Goal: Task Accomplishment & Management: Manage account settings

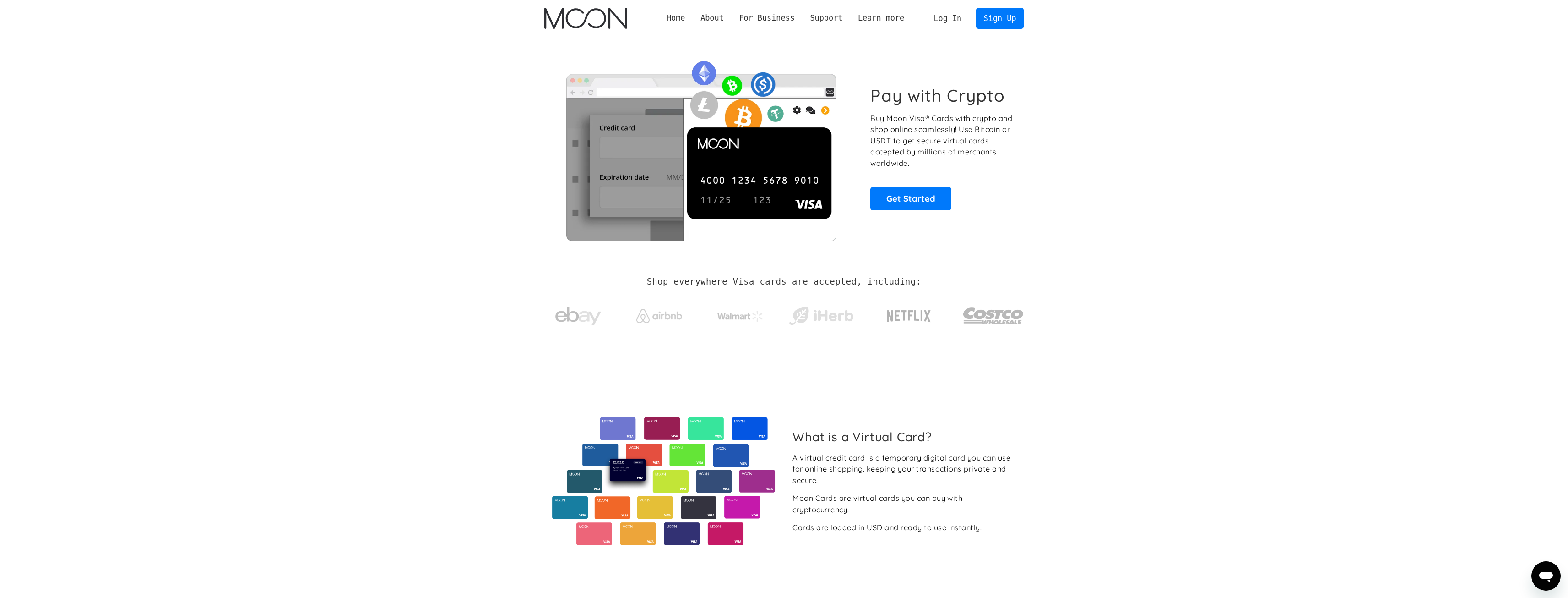
click at [959, 33] on div "Home About About Moon Careers Founder's Letter For Business Business Moon APIs …" at bounding box center [784, 18] width 507 height 37
click at [959, 19] on link "Log In" at bounding box center [948, 18] width 43 height 20
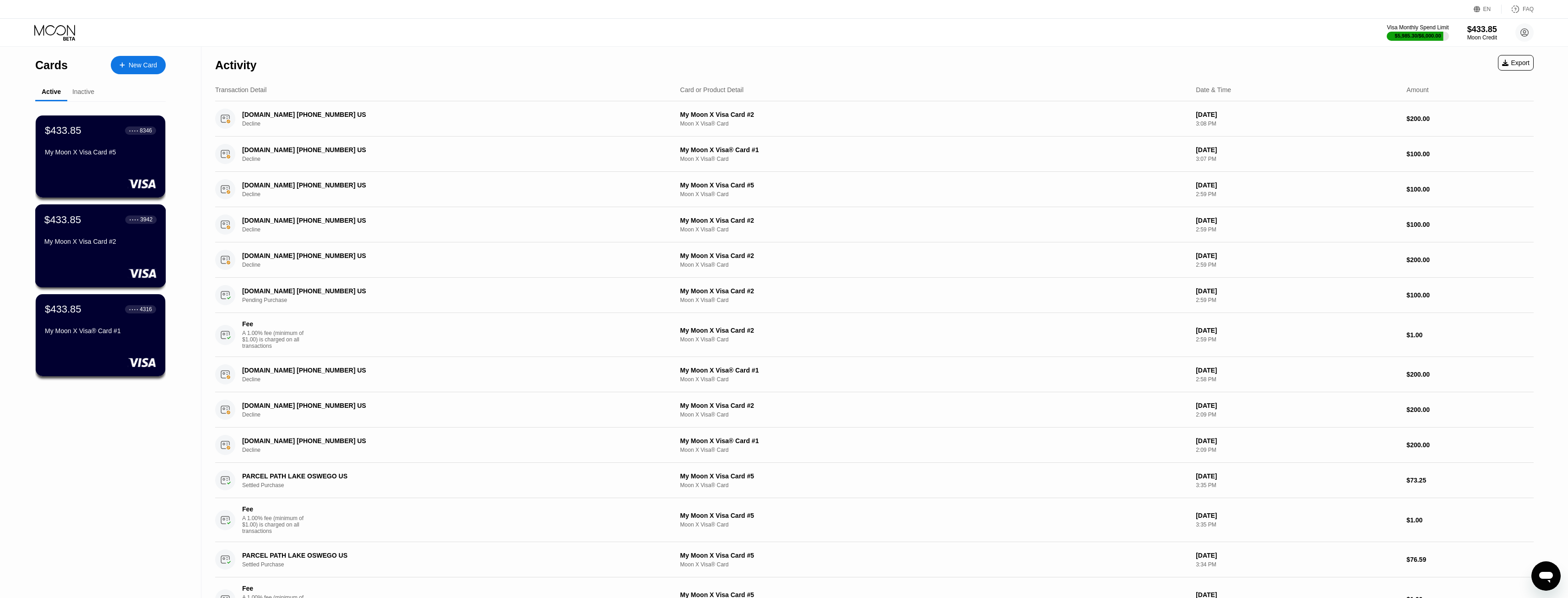
click at [133, 248] on div "My Moon X Visa Card #2" at bounding box center [100, 243] width 112 height 11
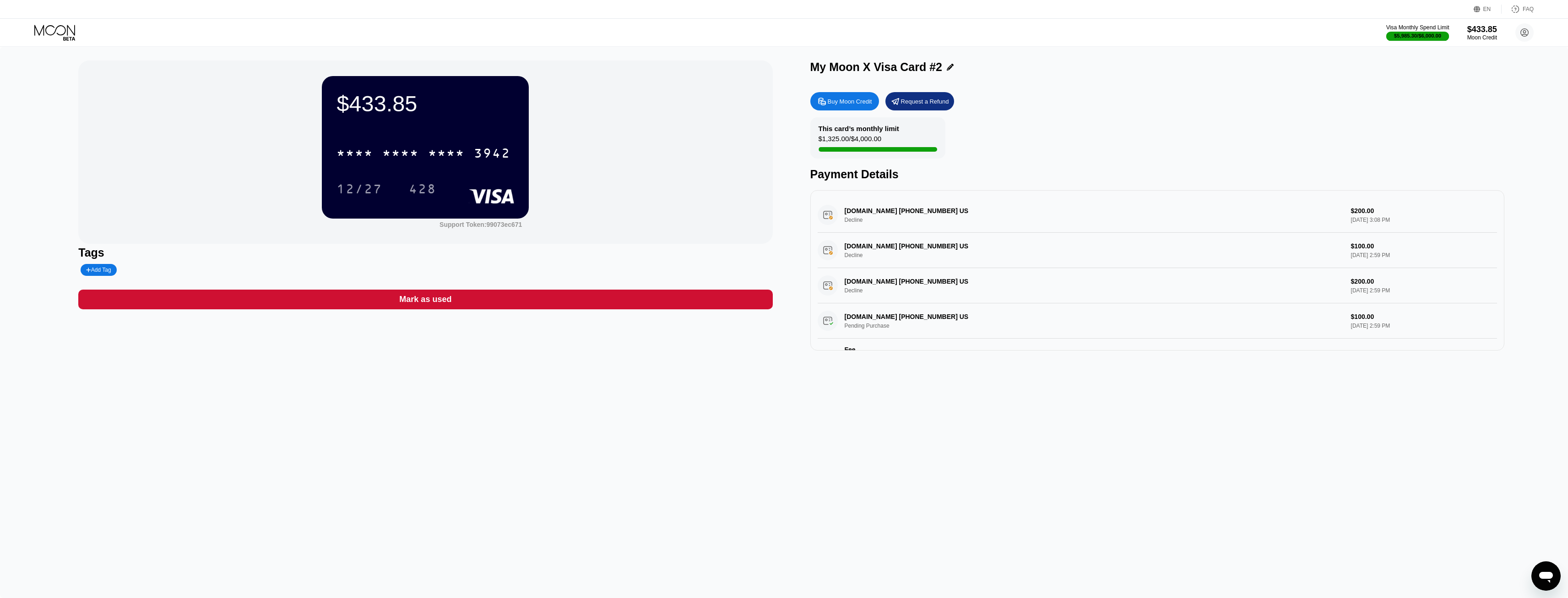
click at [1418, 37] on div "$5,985.30 / $6,000.00" at bounding box center [1418, 35] width 47 height 5
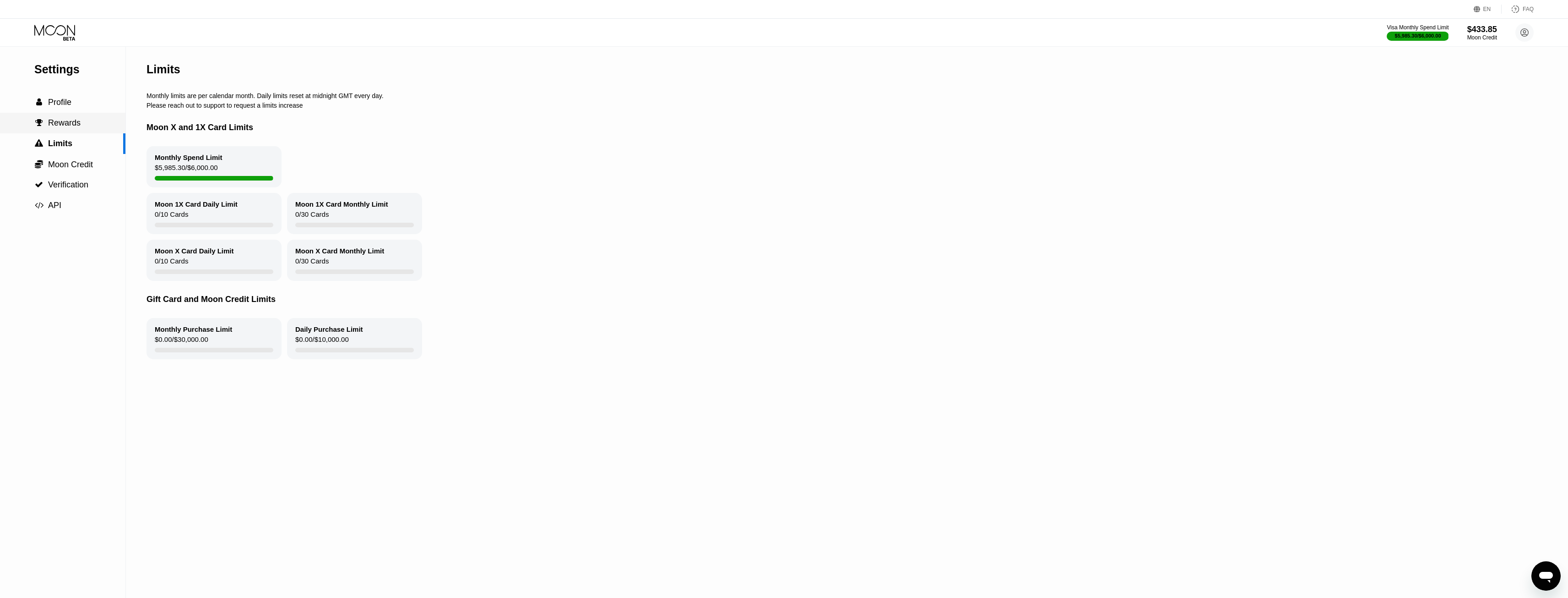
click at [73, 116] on div " Rewards" at bounding box center [63, 123] width 125 height 21
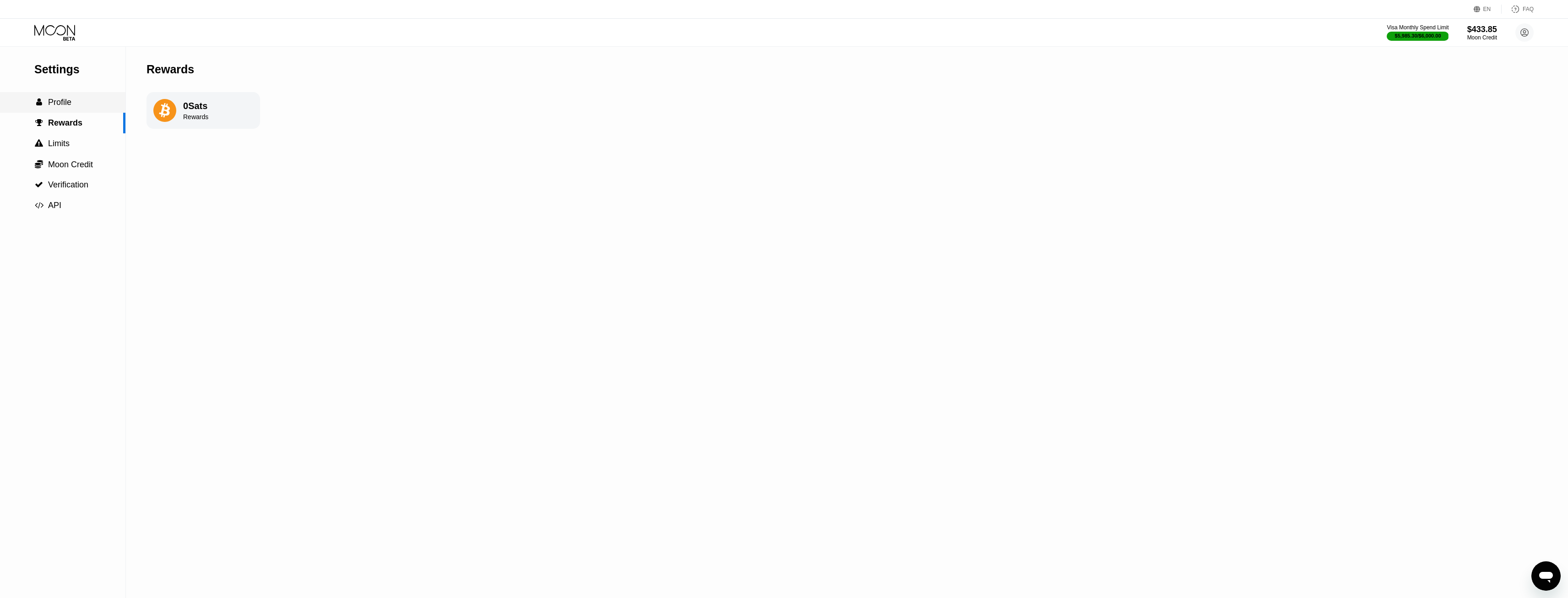
click at [74, 107] on div " Profile" at bounding box center [63, 102] width 125 height 10
click at [90, 164] on span "Moon Credit" at bounding box center [71, 164] width 45 height 9
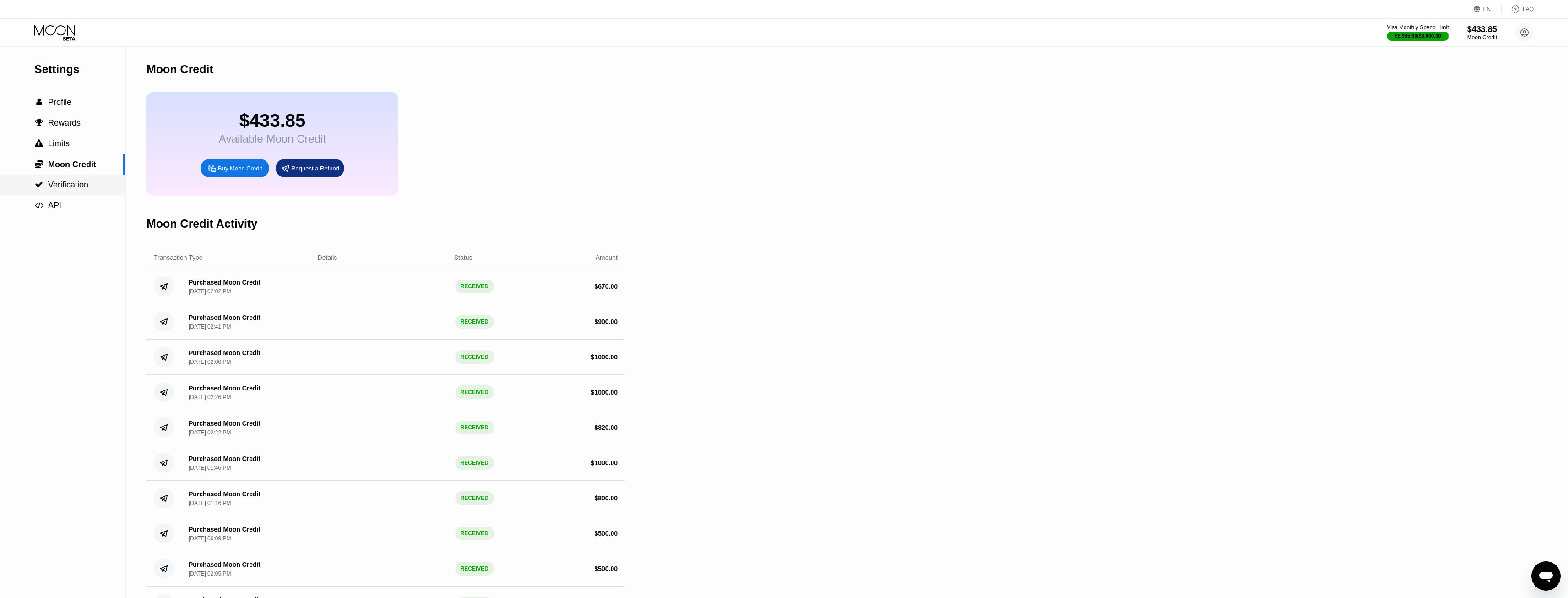
click at [95, 188] on div " Verification" at bounding box center [63, 185] width 125 height 10
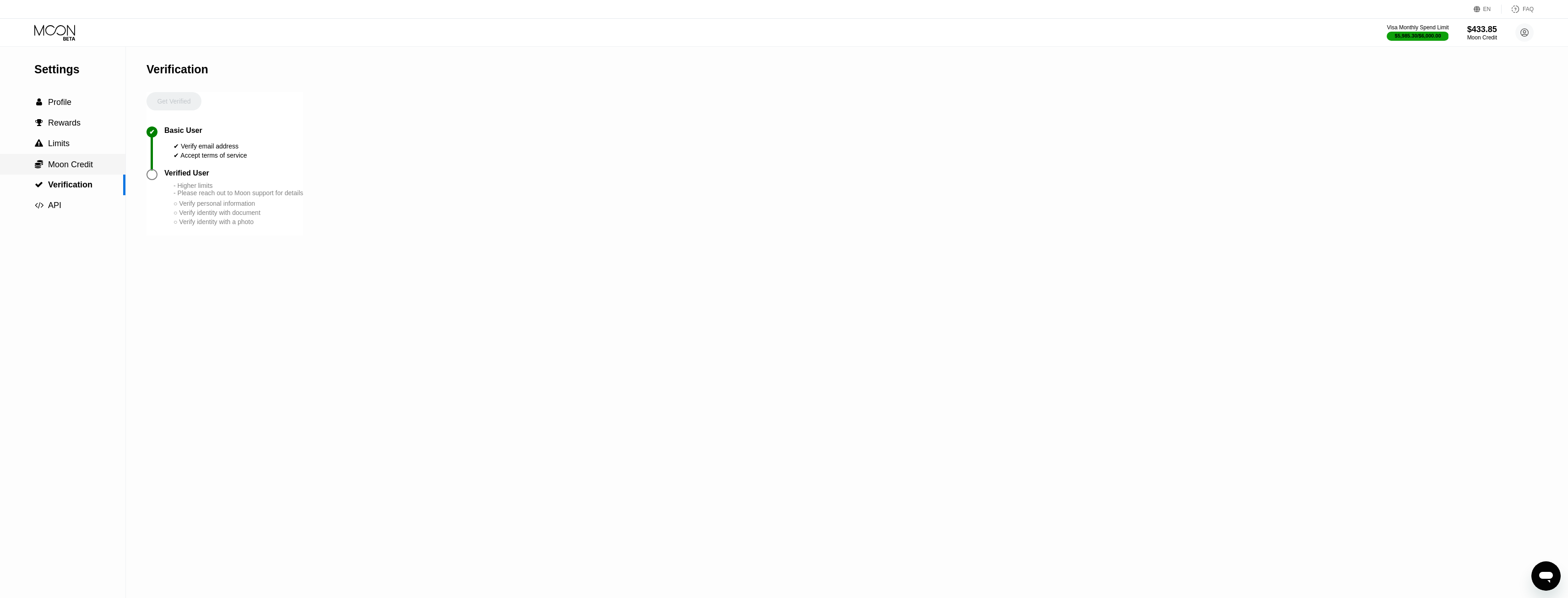
click at [91, 174] on div " Moon Credit" at bounding box center [63, 164] width 125 height 21
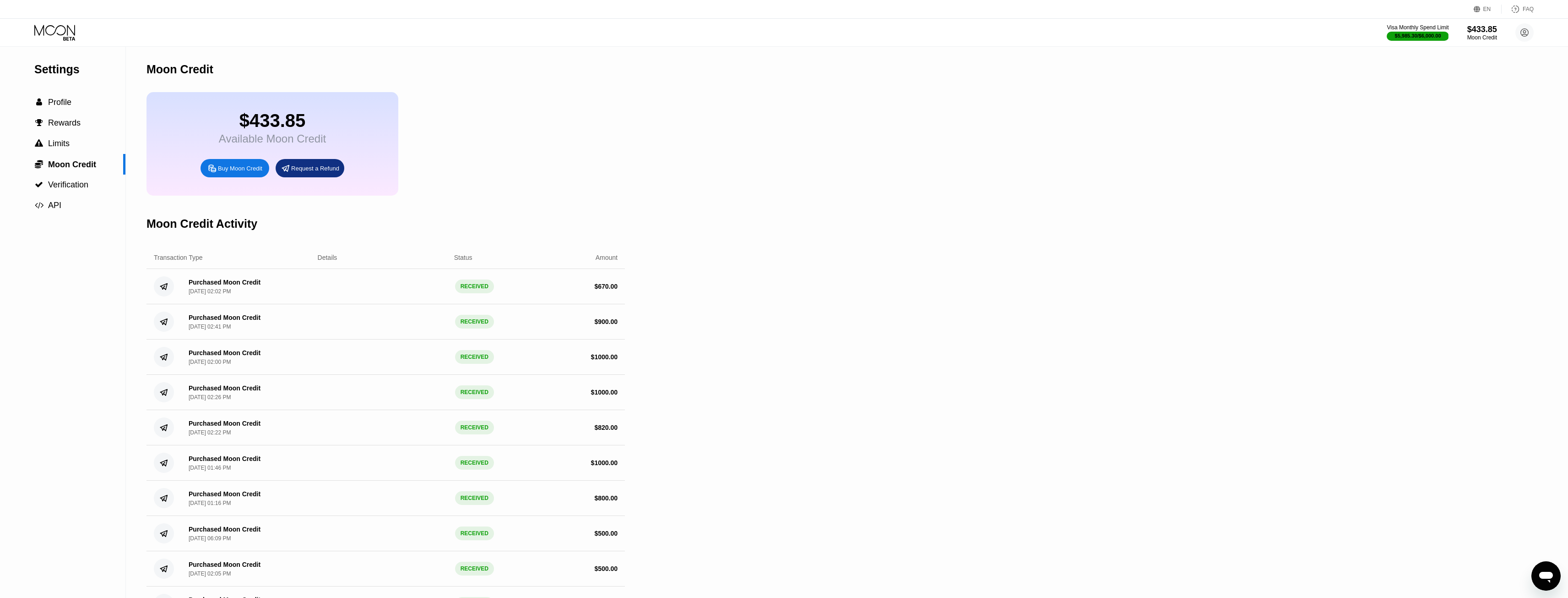
click at [60, 39] on icon at bounding box center [55, 33] width 43 height 16
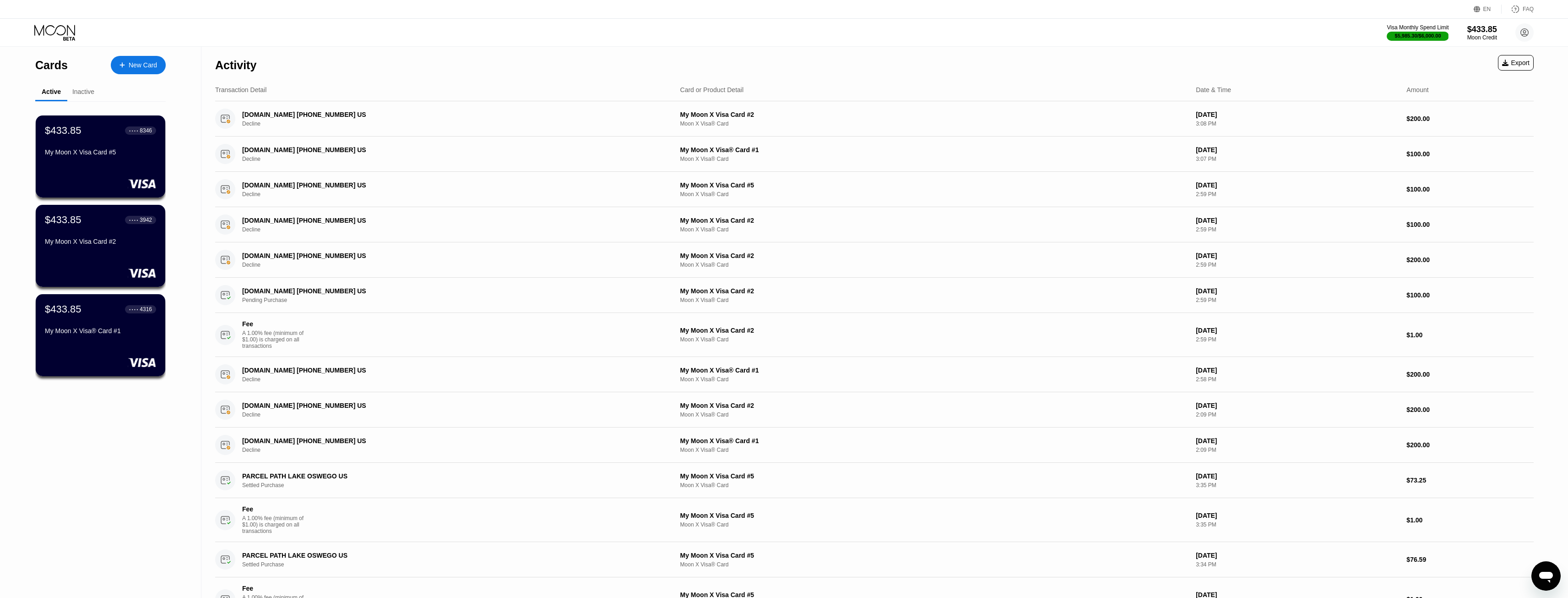
click at [88, 93] on div "Inactive" at bounding box center [83, 91] width 22 height 7
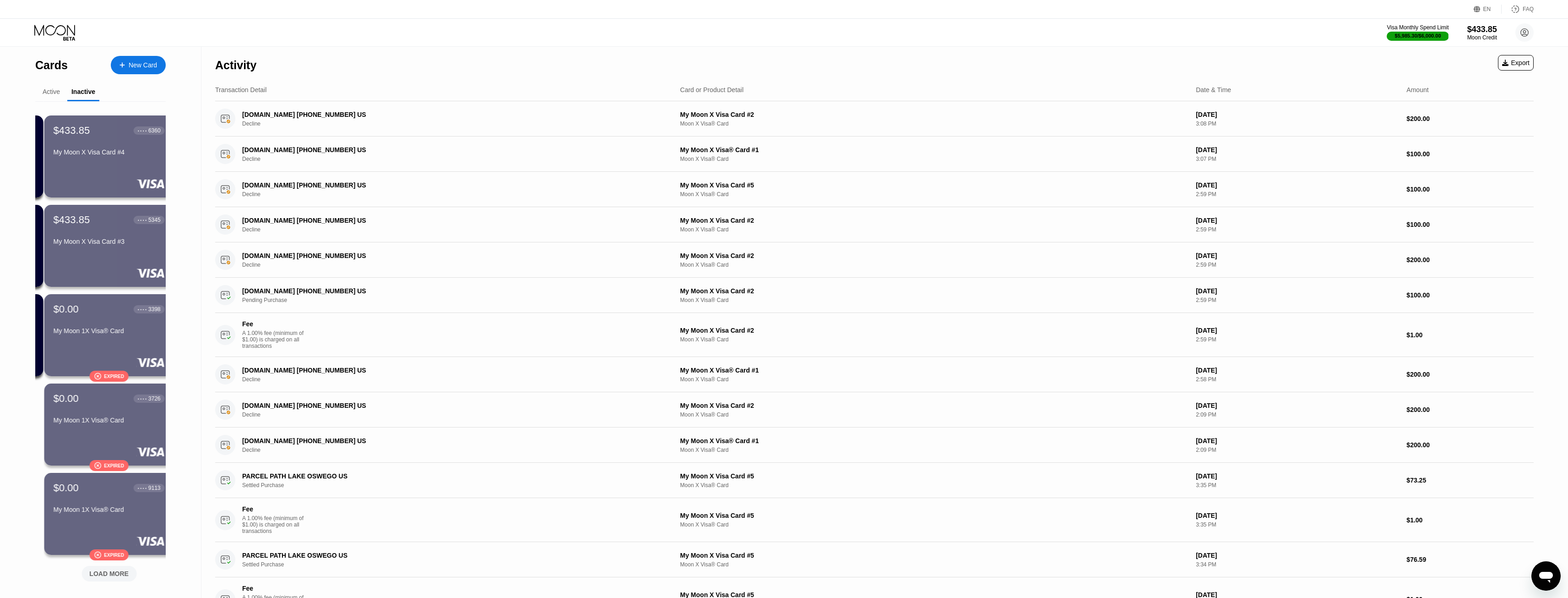
click at [48, 95] on div "Active" at bounding box center [51, 91] width 18 height 7
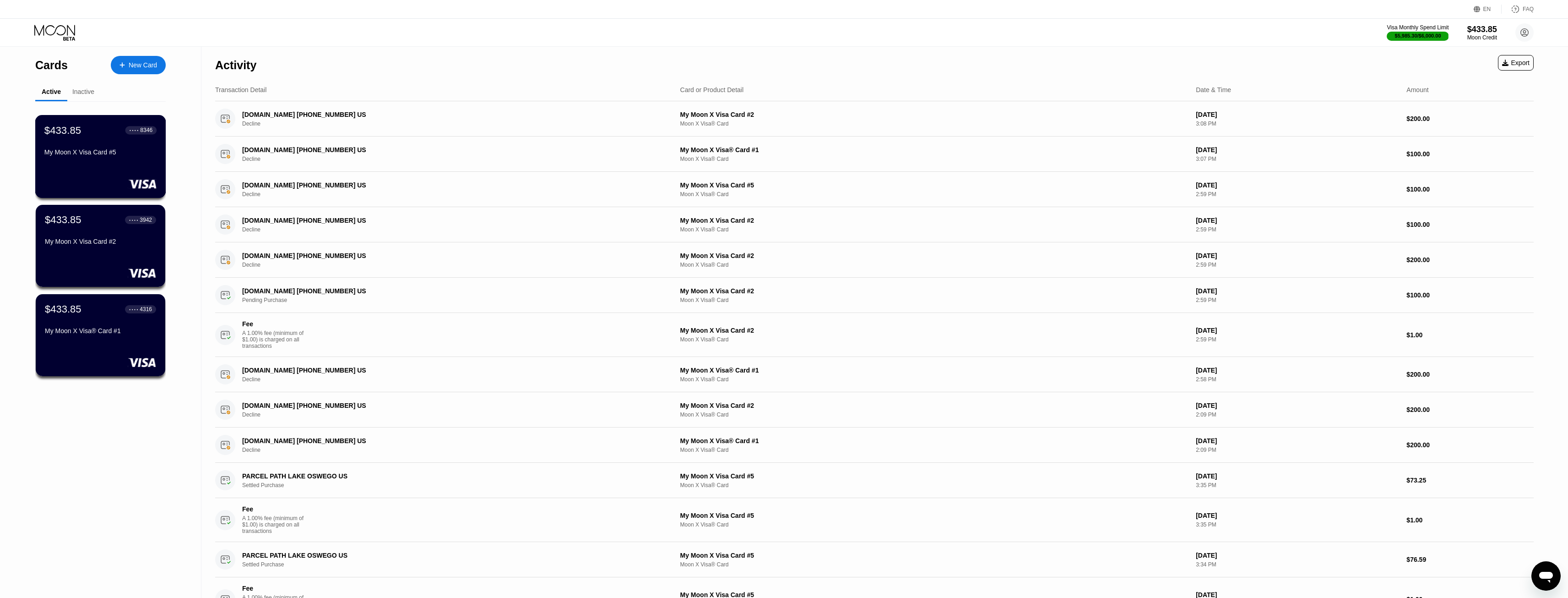
click at [161, 149] on div "$433.85 ● ● ● ● 8346 My Moon X Visa Card #5" at bounding box center [100, 157] width 131 height 83
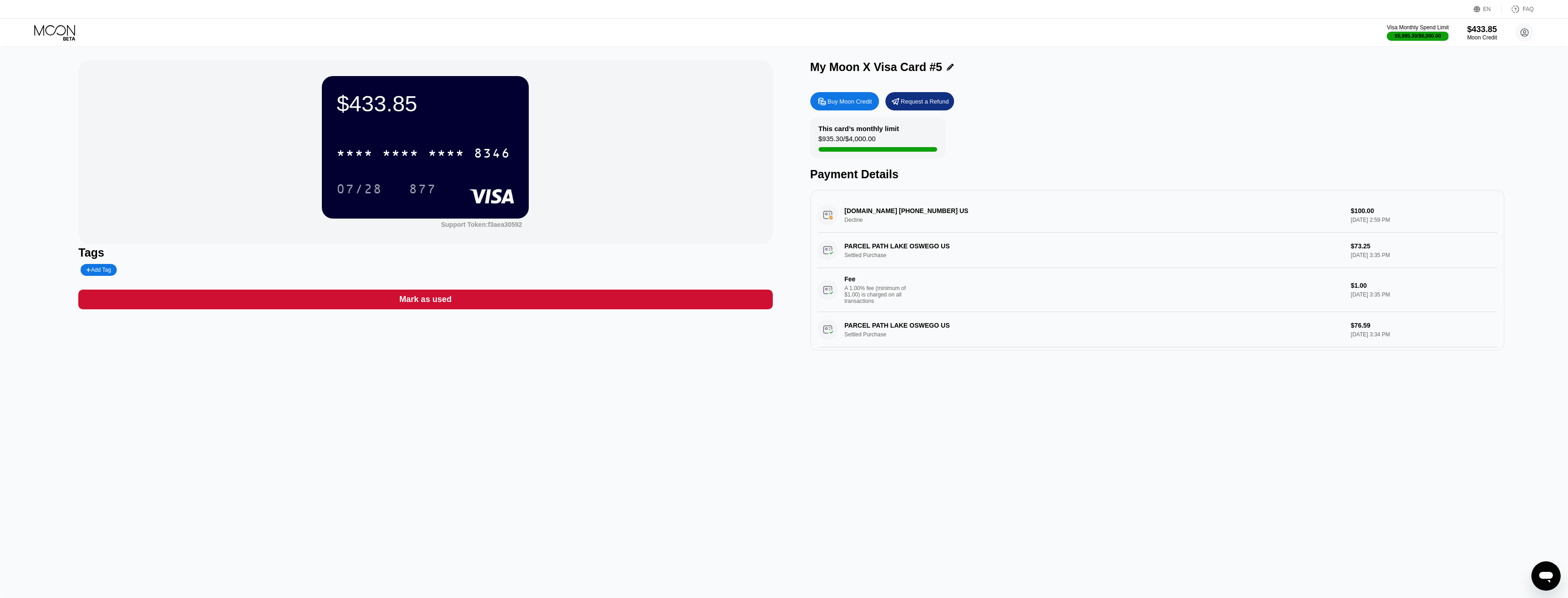
click at [58, 29] on icon at bounding box center [55, 33] width 43 height 16
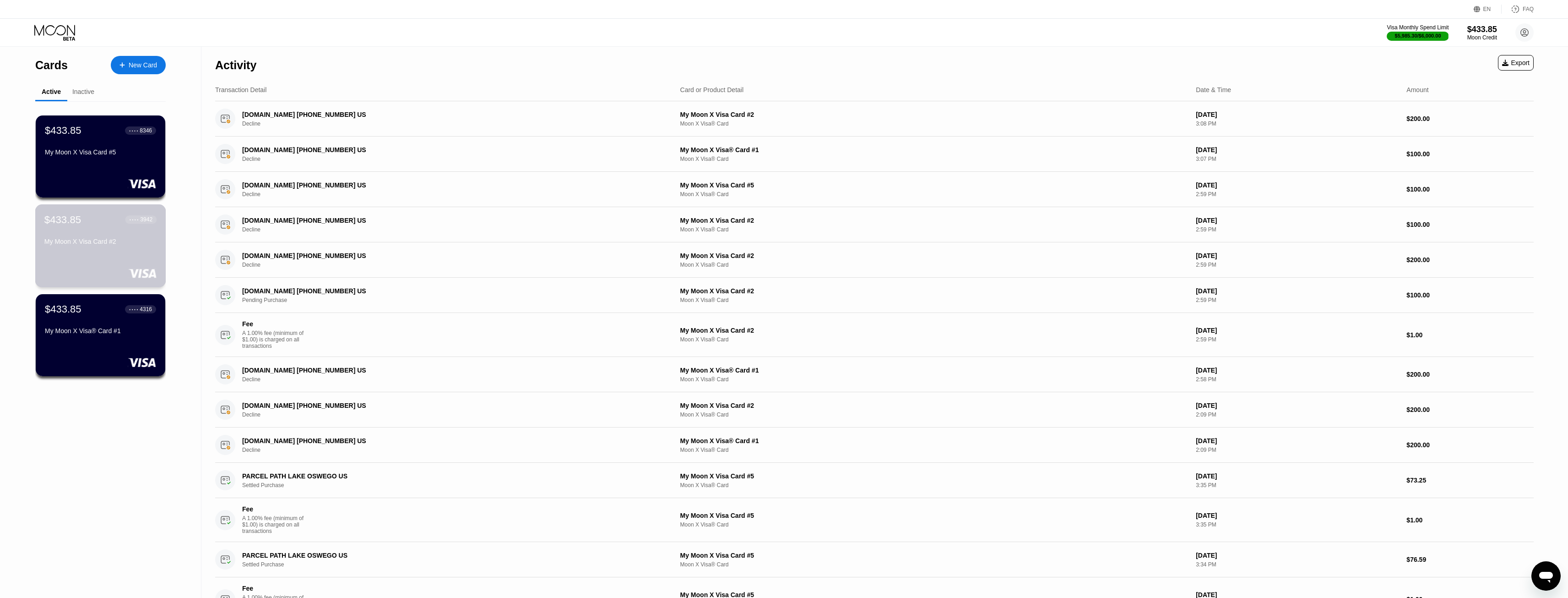
click at [74, 266] on div "$433.85 ● ● ● ● 3942 My Moon X Visa Card #2" at bounding box center [100, 245] width 131 height 83
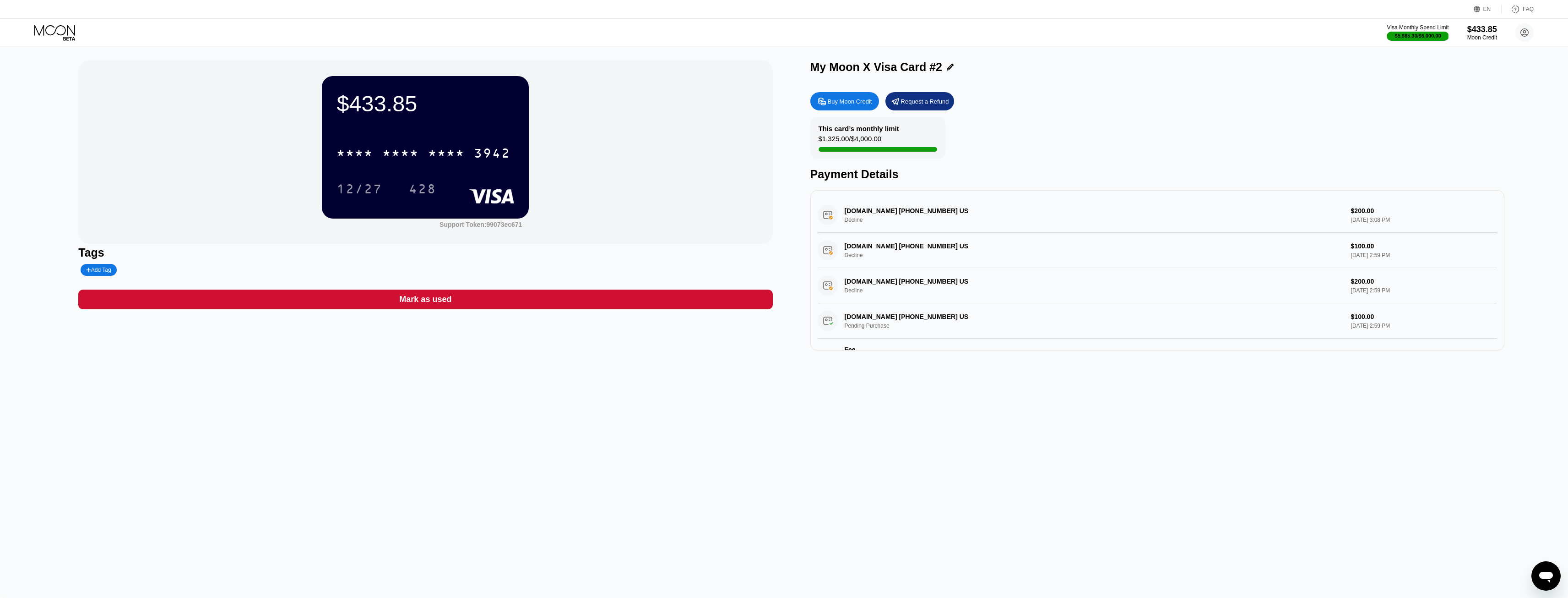
click at [69, 28] on icon at bounding box center [55, 33] width 43 height 16
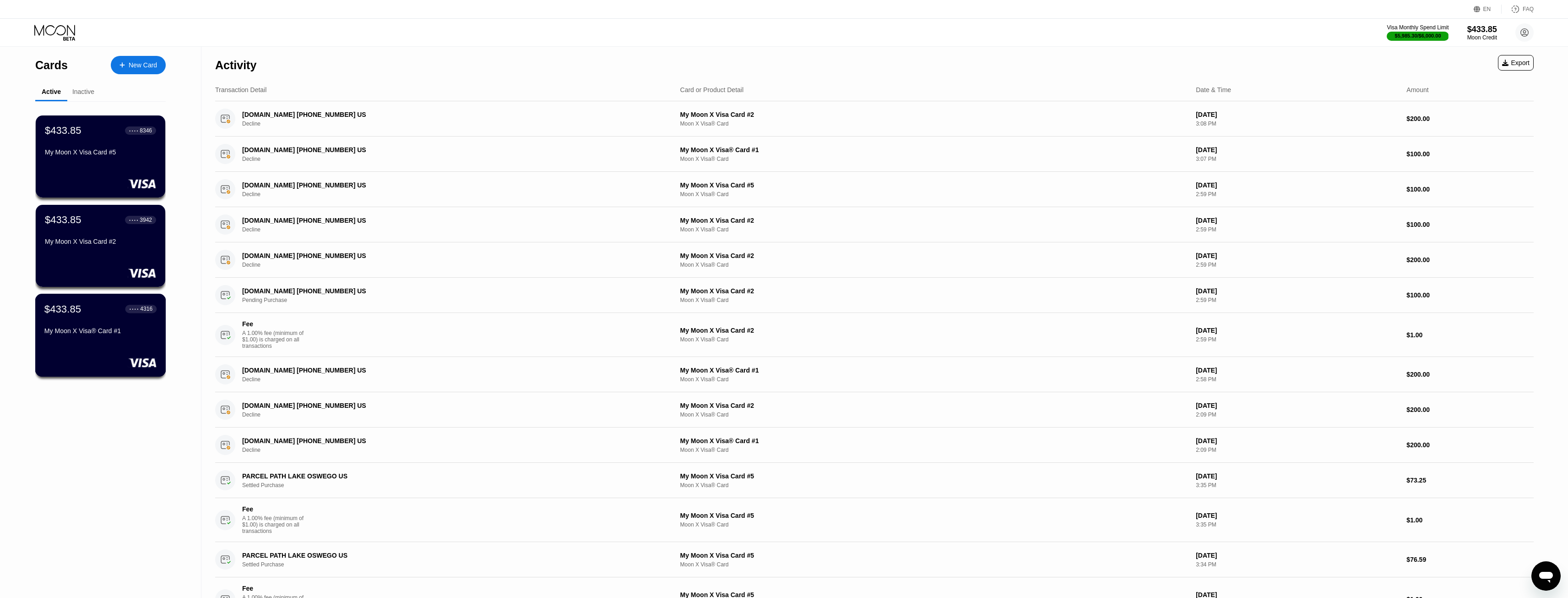
click at [125, 364] on div at bounding box center [100, 362] width 112 height 9
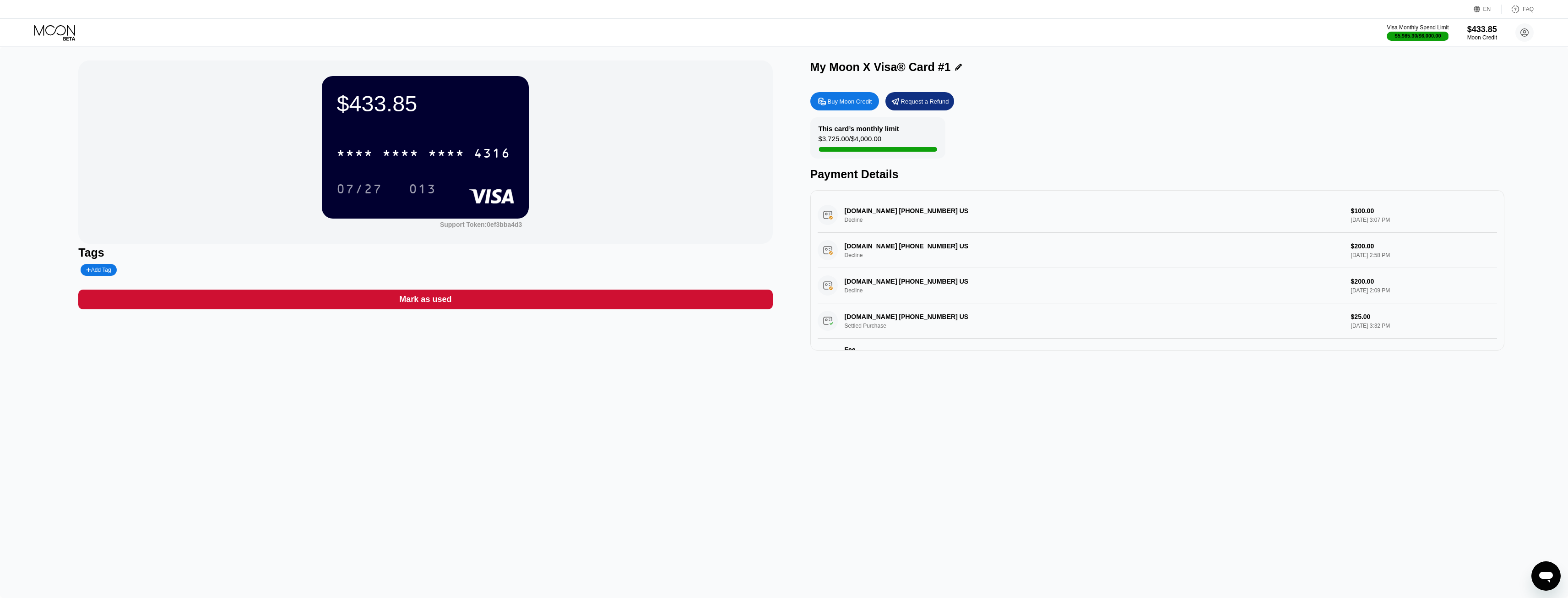
click at [65, 34] on icon at bounding box center [55, 33] width 43 height 16
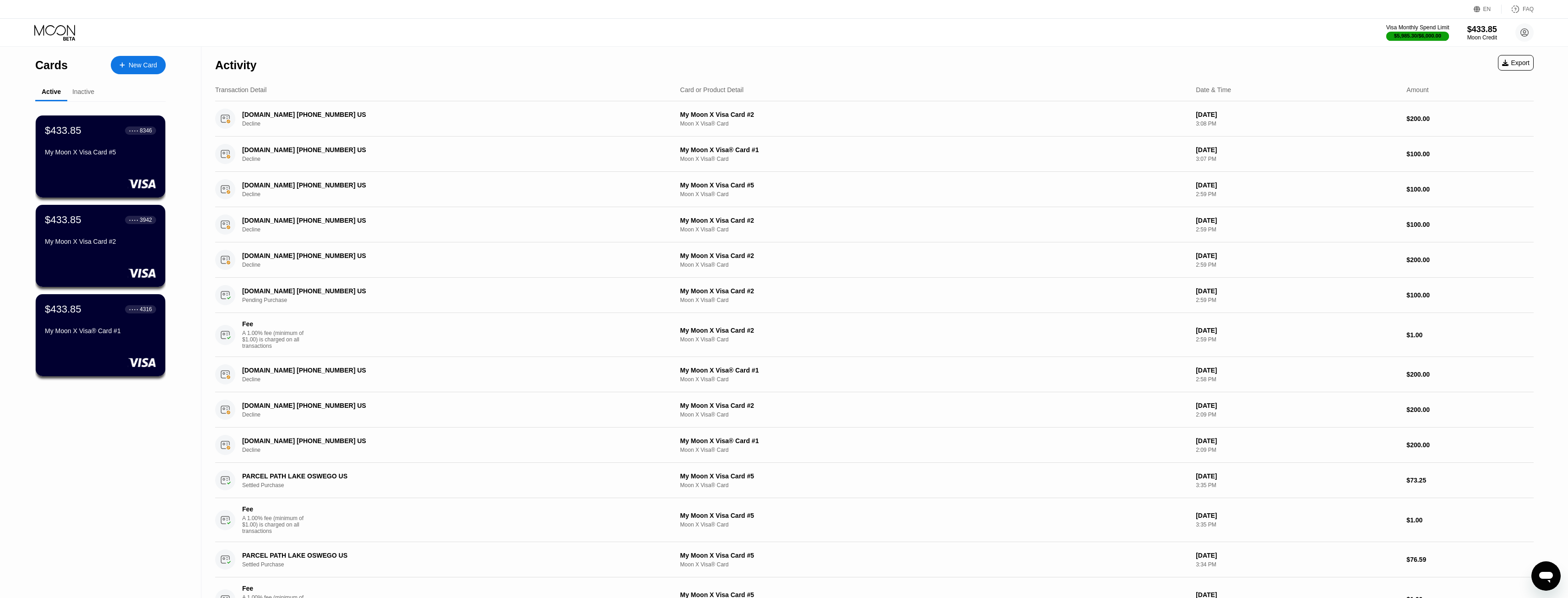
click at [1405, 33] on div "$5,985.30 / $6,000.00" at bounding box center [1418, 35] width 47 height 5
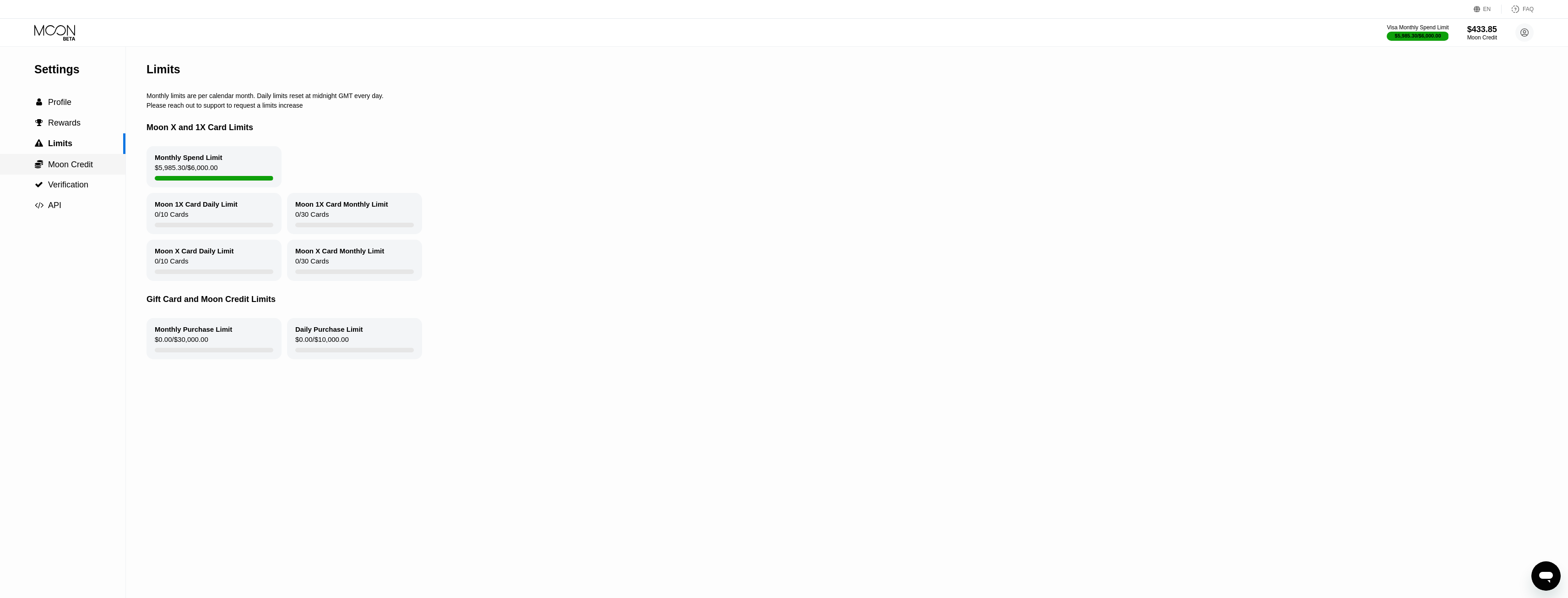
click at [103, 169] on div " Moon Credit" at bounding box center [63, 164] width 125 height 10
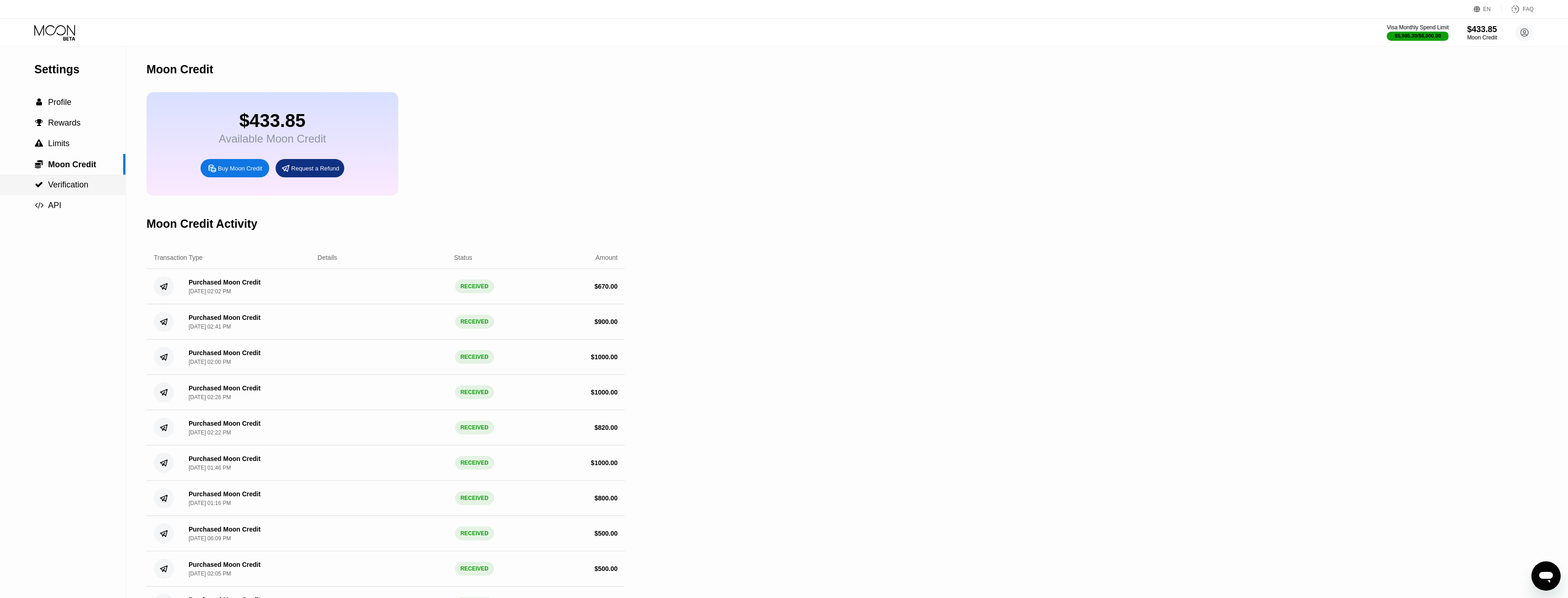
click at [106, 195] on div " Verification" at bounding box center [63, 185] width 125 height 21
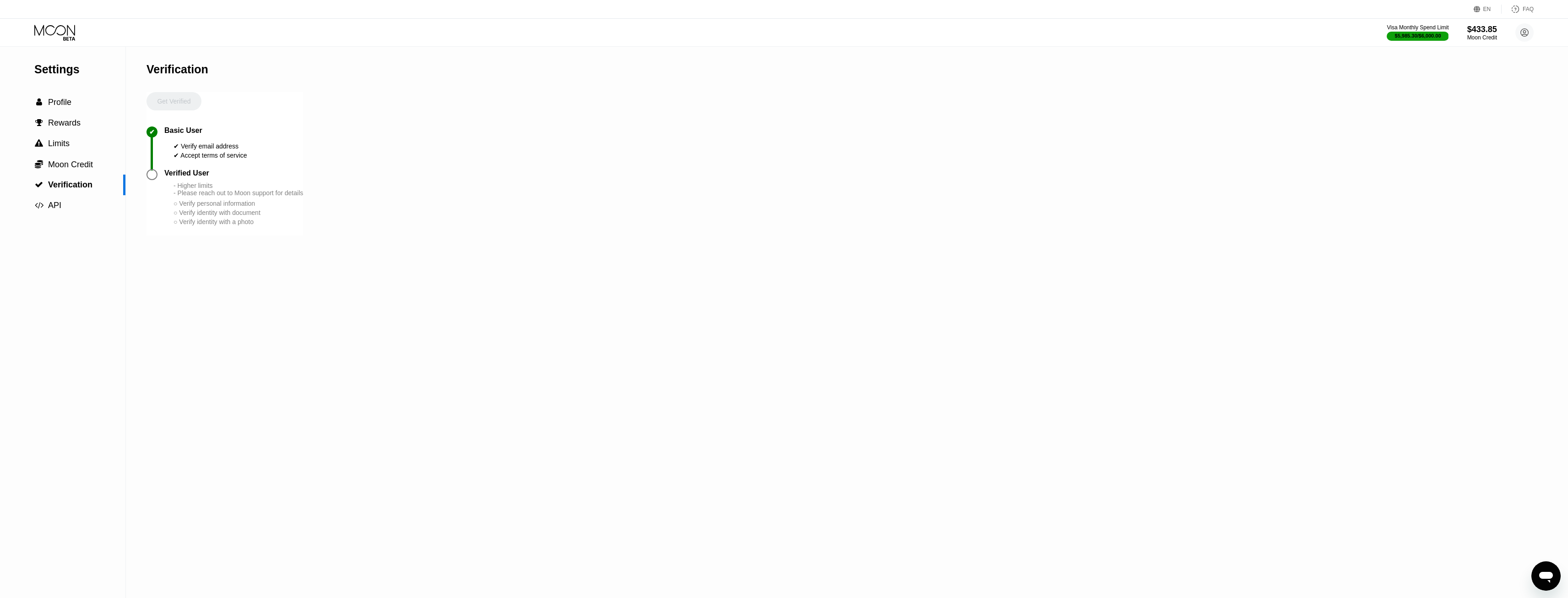
click at [58, 40] on icon at bounding box center [55, 33] width 43 height 16
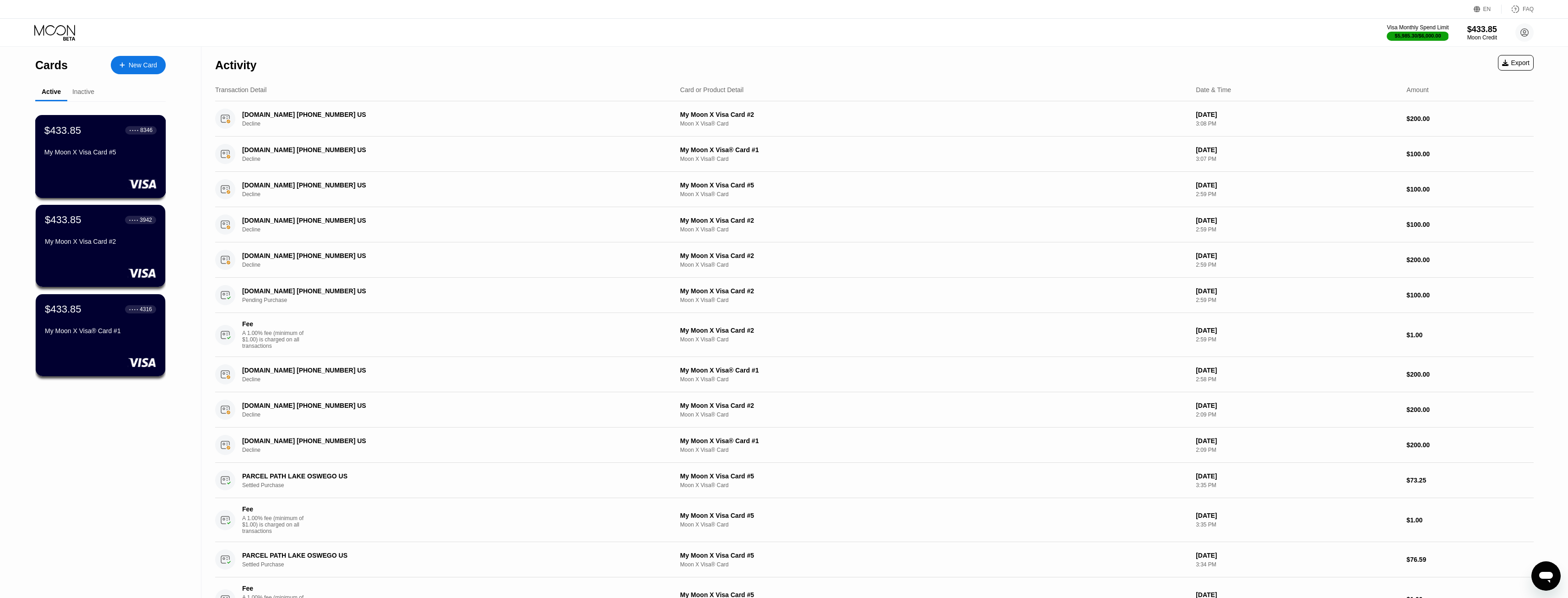
click at [110, 120] on div "$433.85 ● ● ● ● 8346 My Moon X Visa Card #5" at bounding box center [100, 157] width 131 height 83
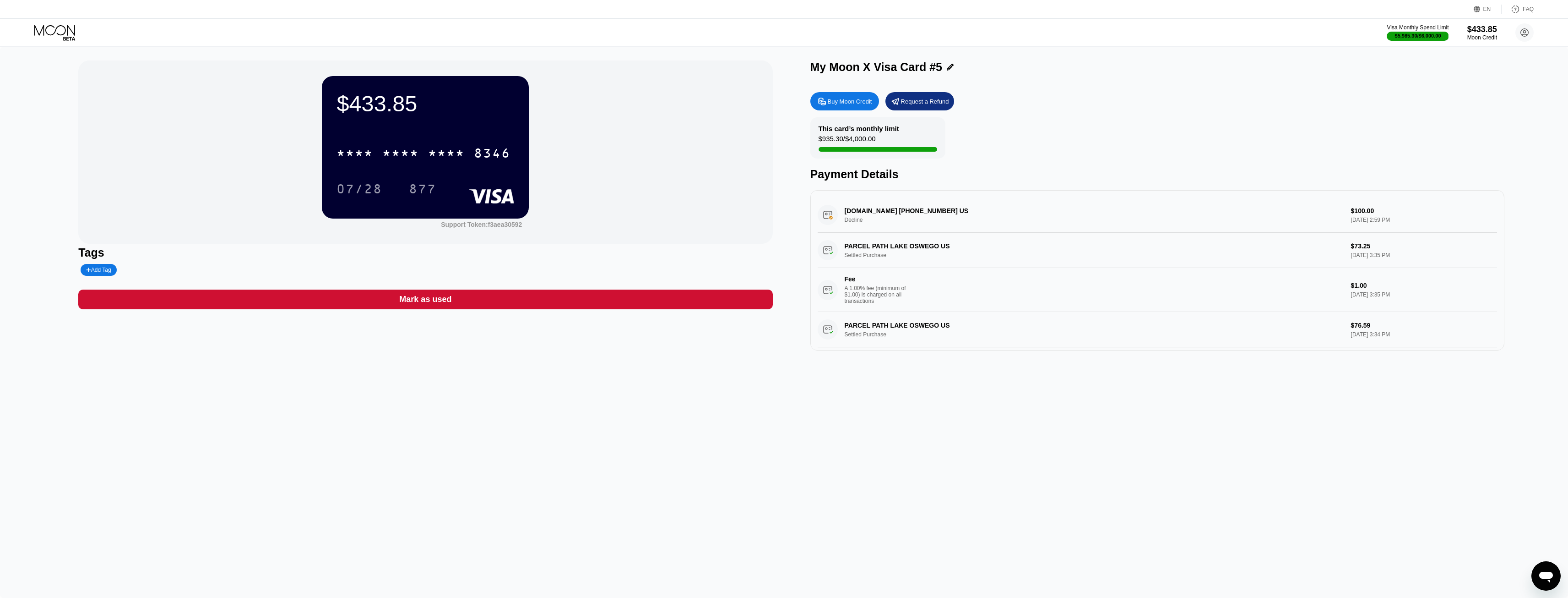
drag, startPoint x: 55, startPoint y: 47, endPoint x: 55, endPoint y: 40, distance: 7.0
click at [55, 47] on div "$433.85 * * * * * * * * * * * * 8346 07/28 877 Support Token: f3aea30592 Tags A…" at bounding box center [784, 322] width 1568 height 551
click at [55, 36] on icon at bounding box center [55, 33] width 43 height 16
